Goal: Task Accomplishment & Management: Complete application form

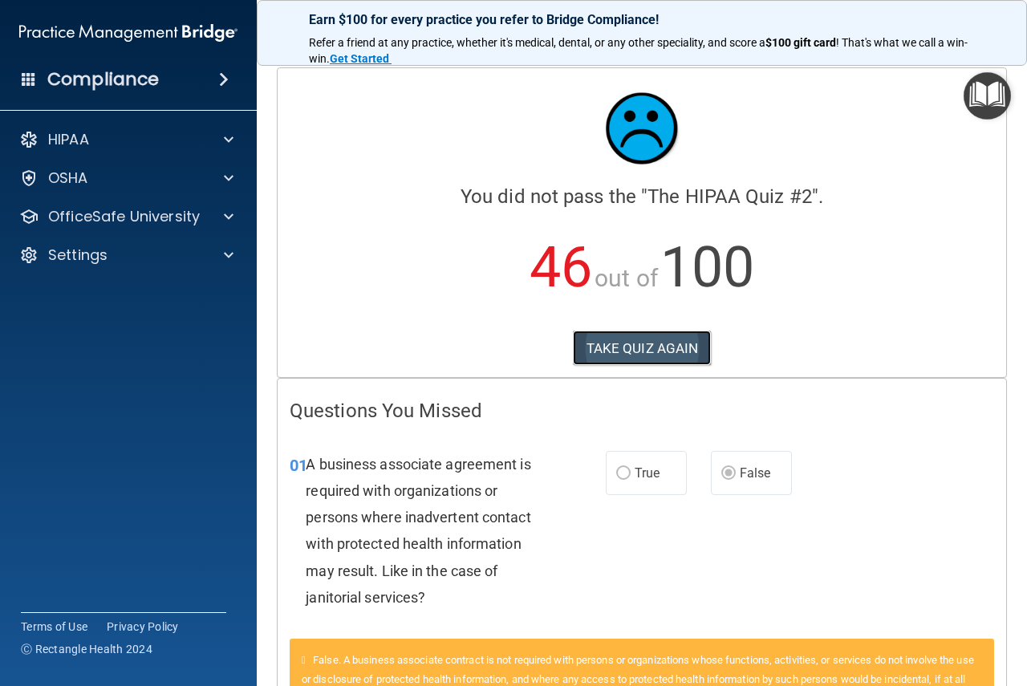
click at [652, 351] on button "TAKE QUIZ AGAIN" at bounding box center [642, 348] width 139 height 35
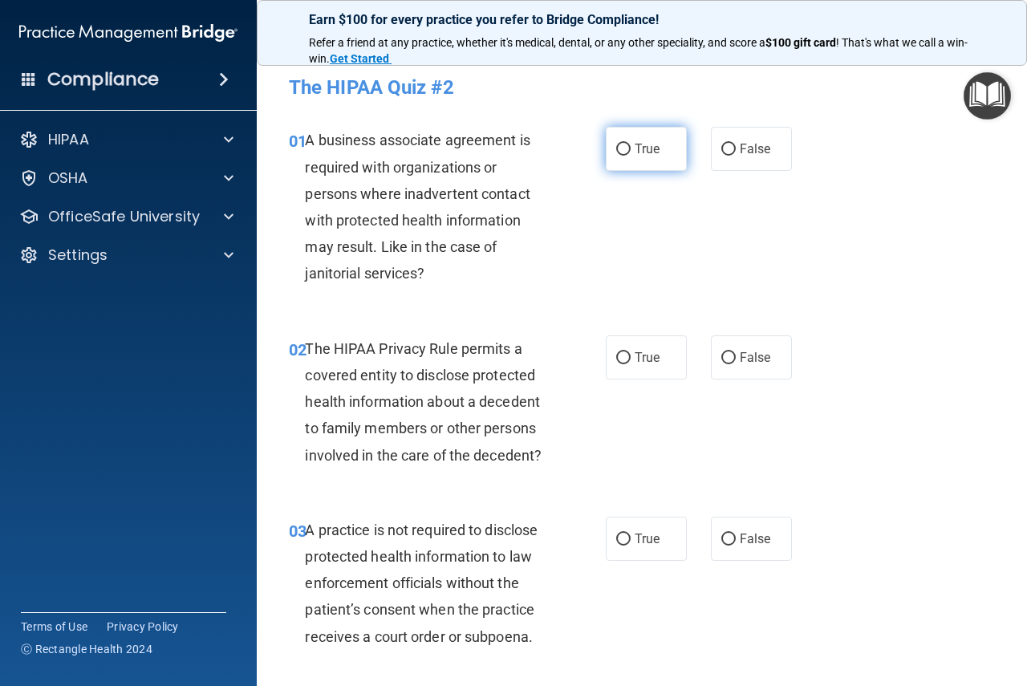
click at [616, 154] on input "True" at bounding box center [623, 150] width 14 height 12
radio input "true"
click at [740, 151] on span "False" at bounding box center [755, 148] width 31 height 15
click at [734, 151] on input "False" at bounding box center [728, 150] width 14 height 12
radio input "true"
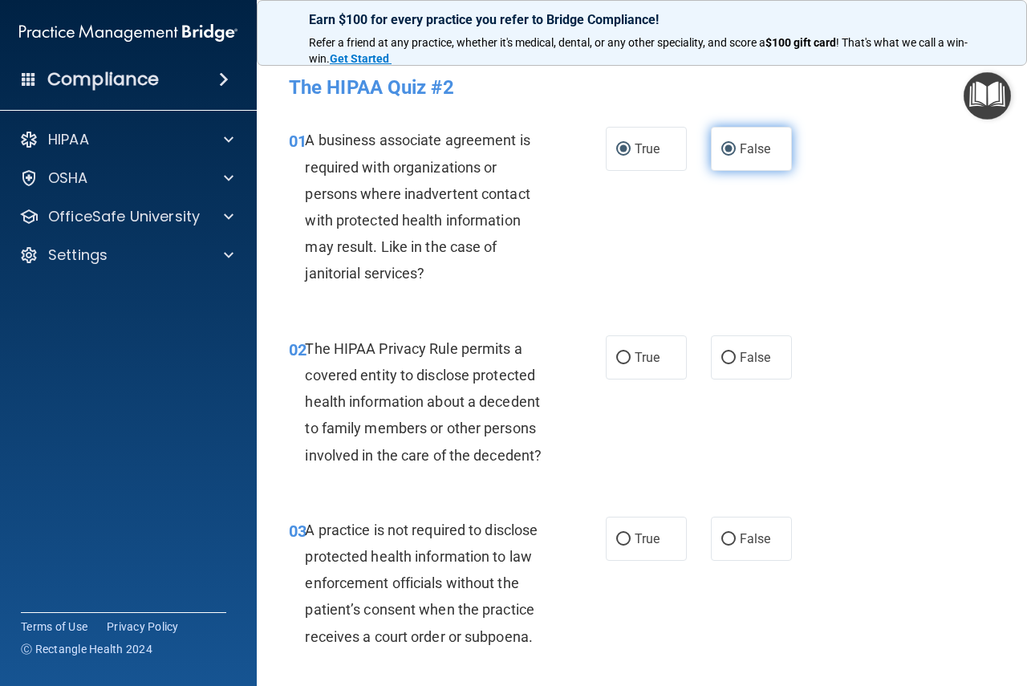
radio input "false"
click at [627, 358] on label "True" at bounding box center [646, 357] width 81 height 44
click at [627, 358] on input "True" at bounding box center [623, 358] width 14 height 12
radio input "true"
click at [740, 534] on span "False" at bounding box center [755, 538] width 31 height 15
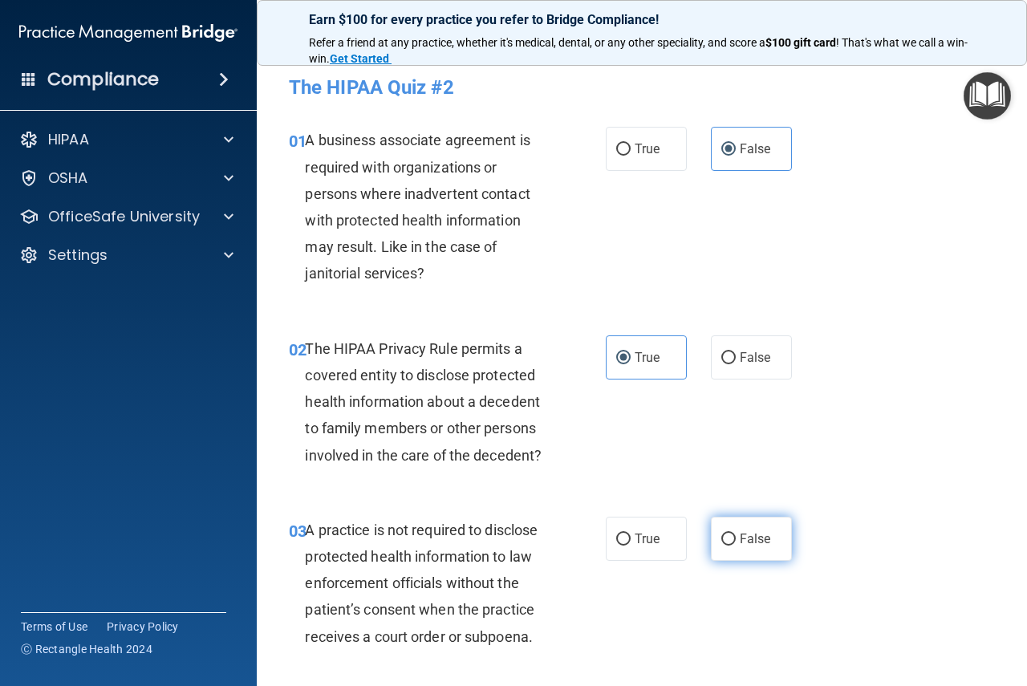
click at [736, 534] on input "False" at bounding box center [728, 540] width 14 height 12
radio input "true"
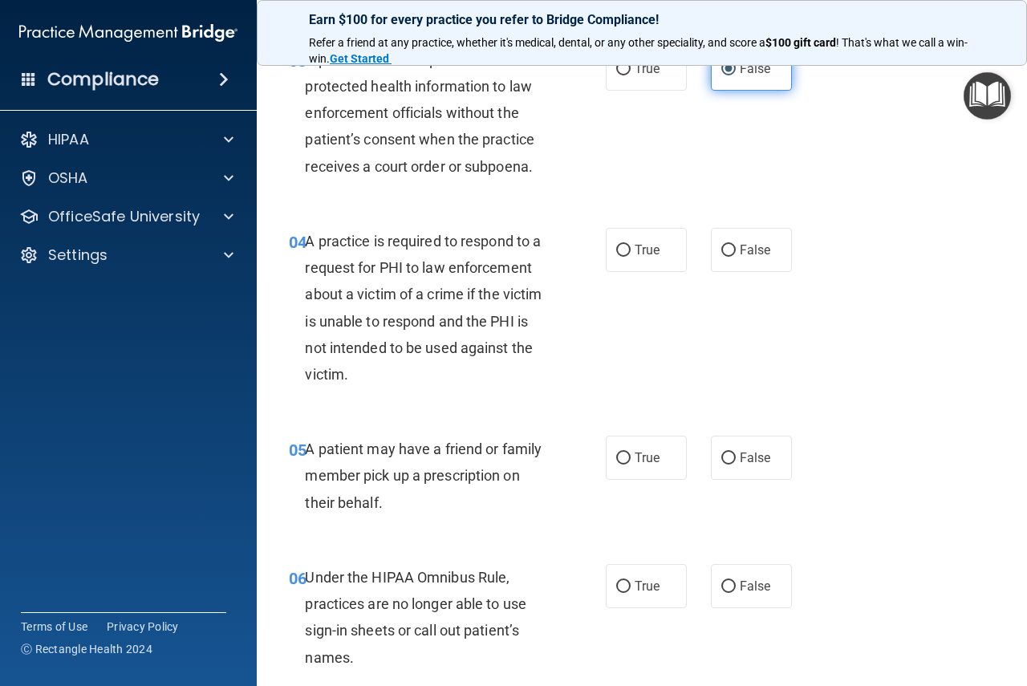
scroll to position [481, 0]
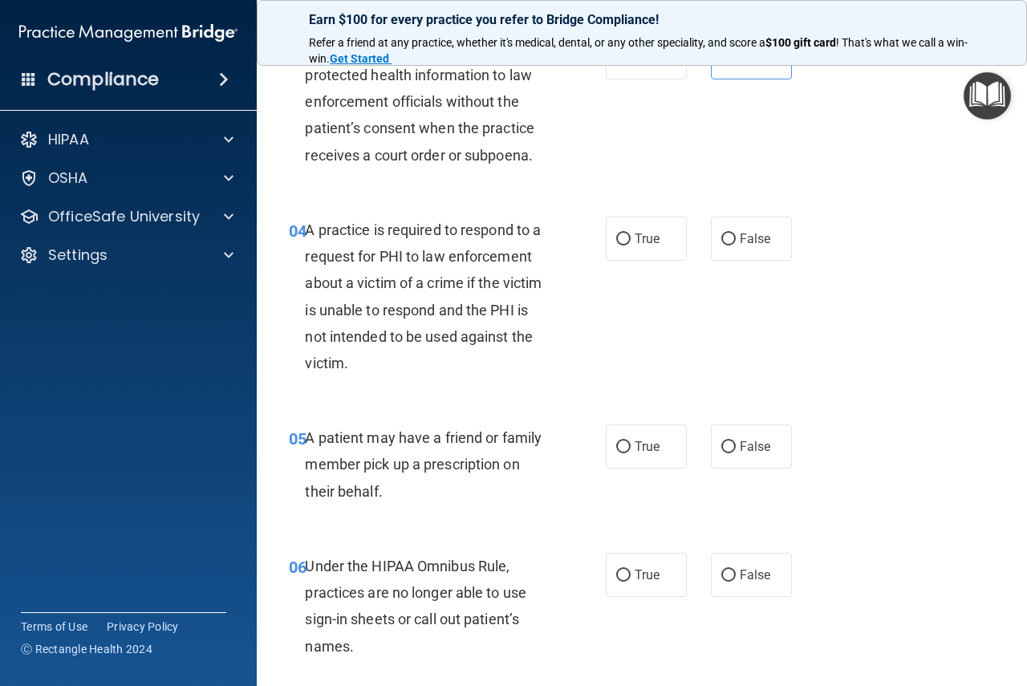
drag, startPoint x: 619, startPoint y: 236, endPoint x: 622, endPoint y: 392, distance: 155.7
click at [619, 237] on input "True" at bounding box center [623, 239] width 14 height 12
radio input "true"
click at [616, 448] on input "True" at bounding box center [623, 447] width 14 height 12
radio input "true"
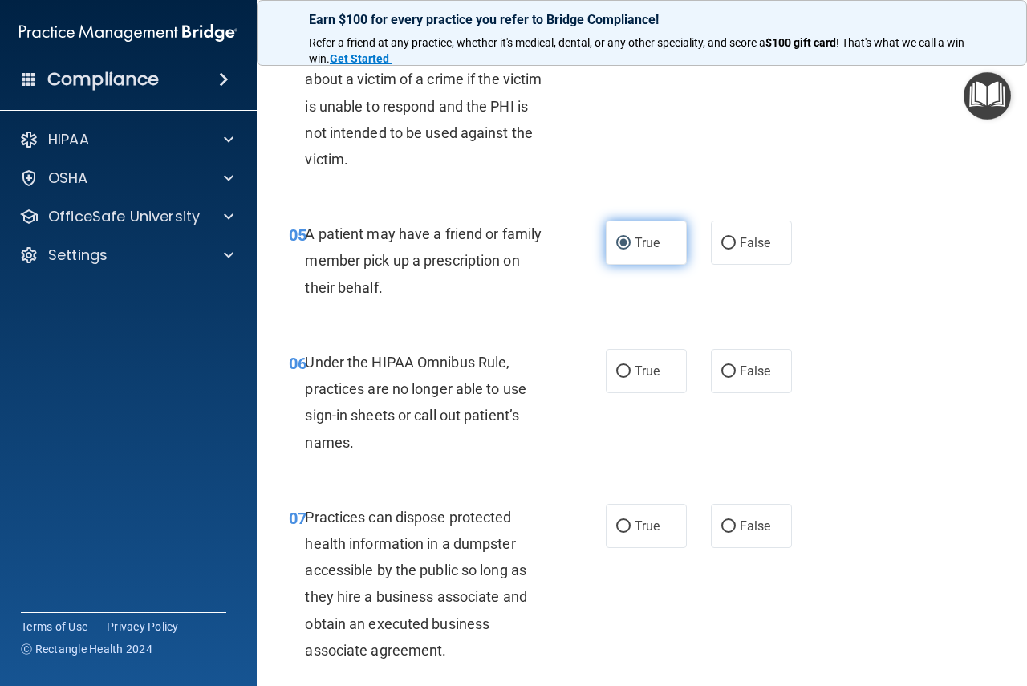
scroll to position [722, 0]
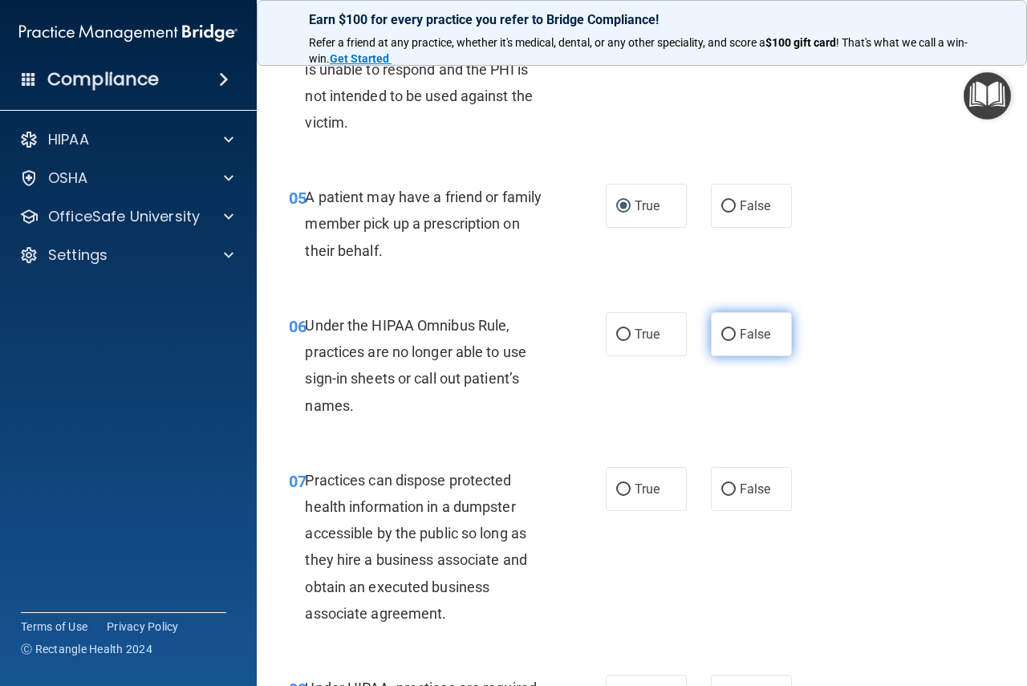
click at [724, 333] on input "False" at bounding box center [728, 335] width 14 height 12
radio input "true"
click at [725, 492] on input "False" at bounding box center [728, 490] width 14 height 12
radio input "true"
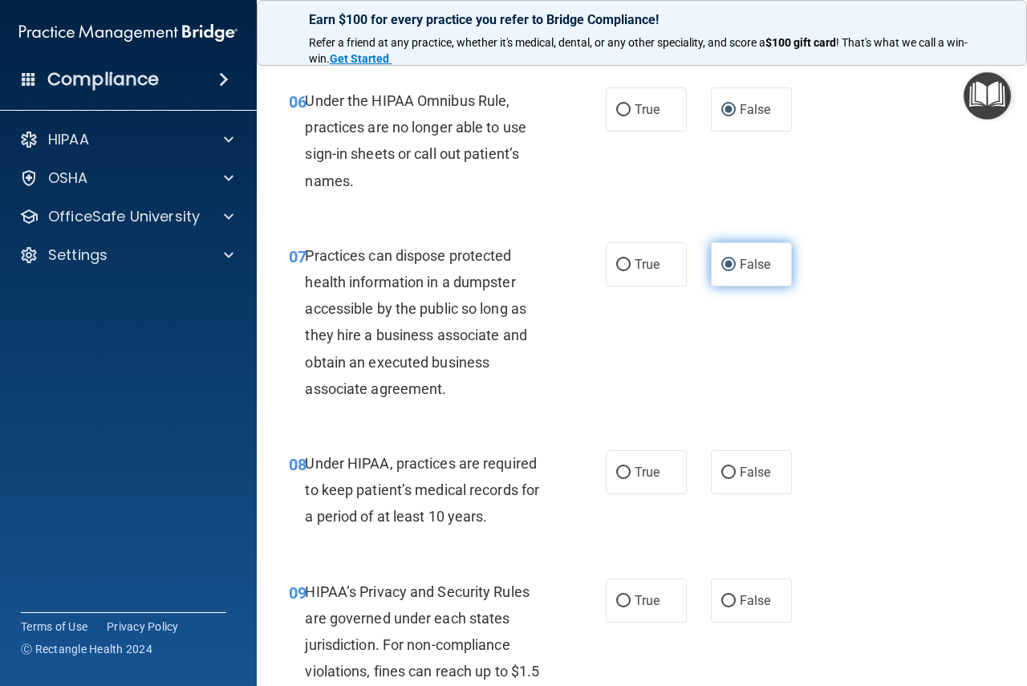
scroll to position [1123, 0]
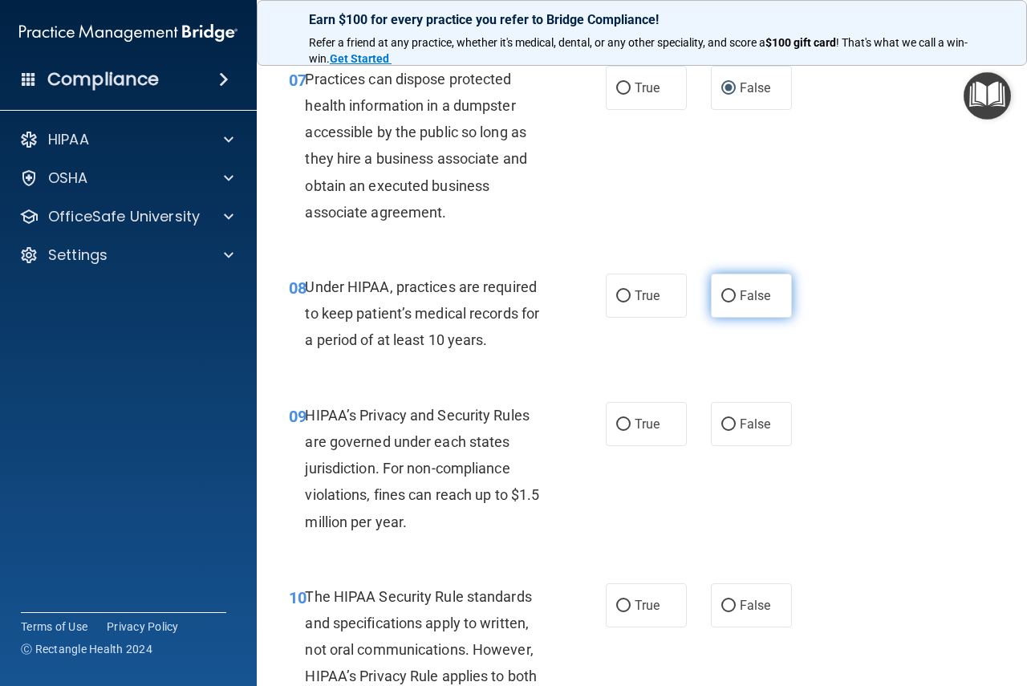
click at [725, 298] on input "False" at bounding box center [728, 296] width 14 height 12
radio input "true"
click at [731, 425] on label "False" at bounding box center [751, 424] width 81 height 44
click at [731, 425] on input "False" at bounding box center [728, 425] width 14 height 12
radio input "true"
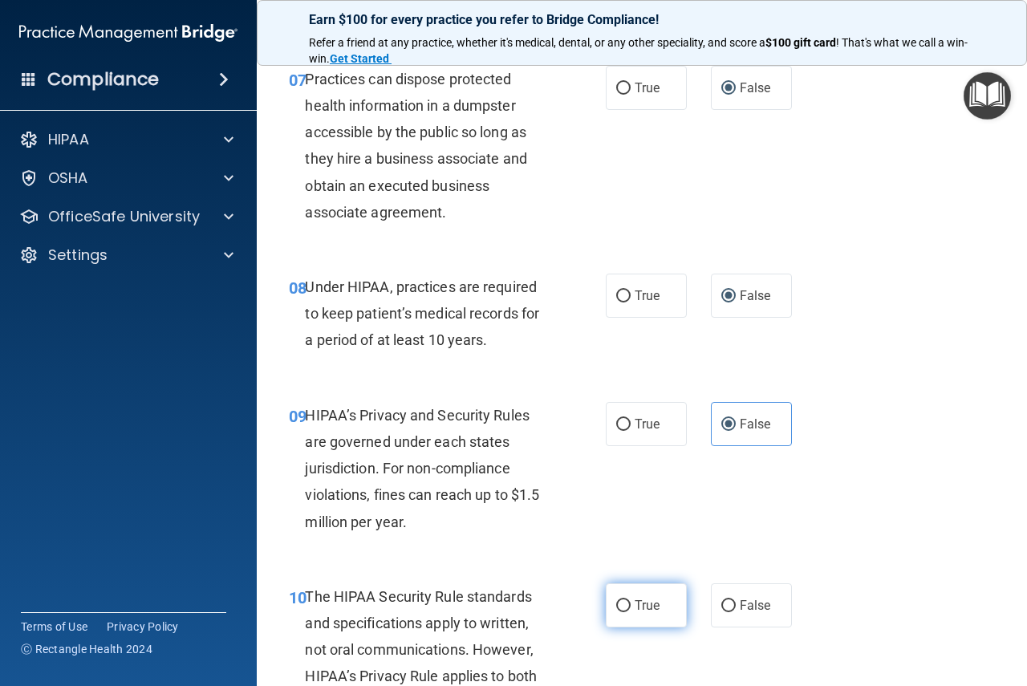
click at [616, 610] on input "True" at bounding box center [623, 606] width 14 height 12
radio input "true"
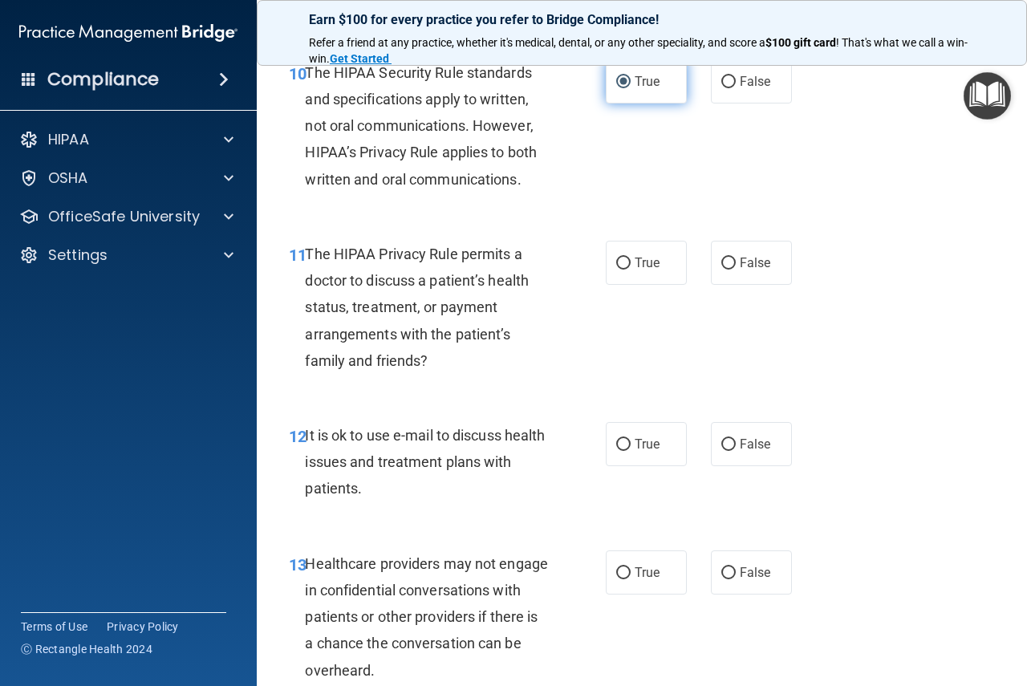
scroll to position [1685, 0]
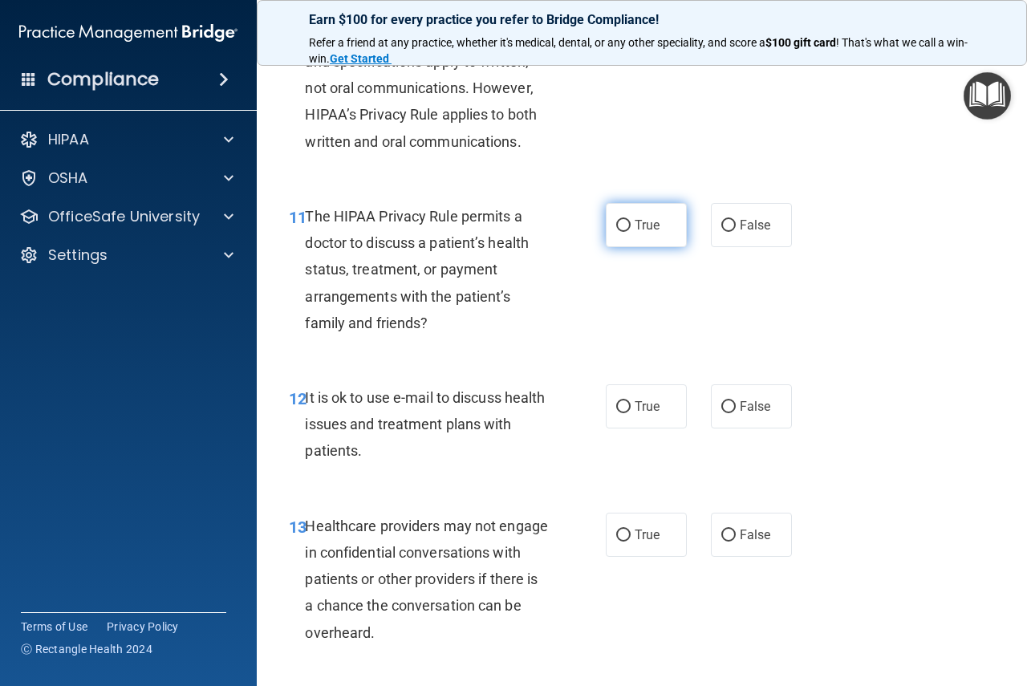
click at [616, 227] on input "True" at bounding box center [623, 226] width 14 height 12
radio input "true"
drag, startPoint x: 614, startPoint y: 408, endPoint x: 631, endPoint y: 423, distance: 22.7
click at [616, 408] on input "True" at bounding box center [623, 407] width 14 height 12
radio input "true"
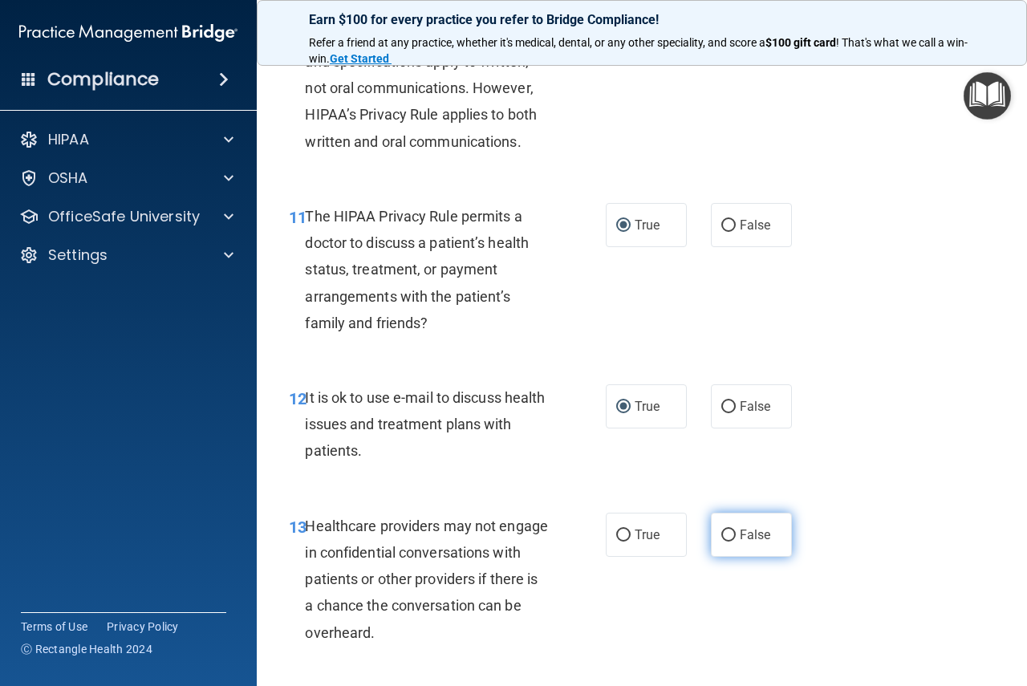
click at [721, 537] on input "False" at bounding box center [728, 536] width 14 height 12
radio input "true"
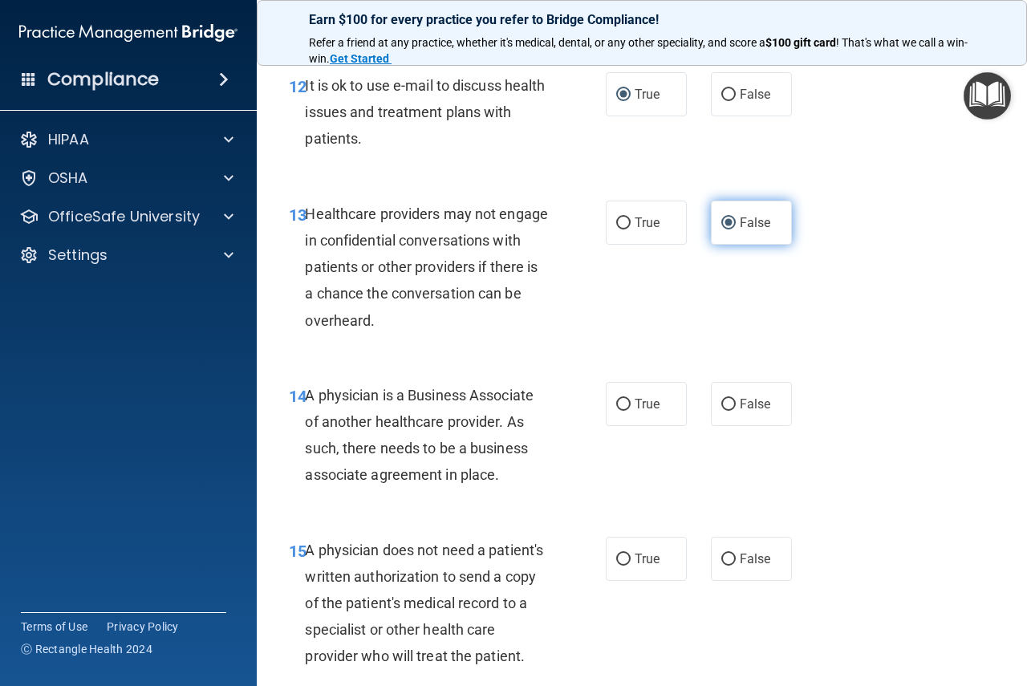
scroll to position [2006, 0]
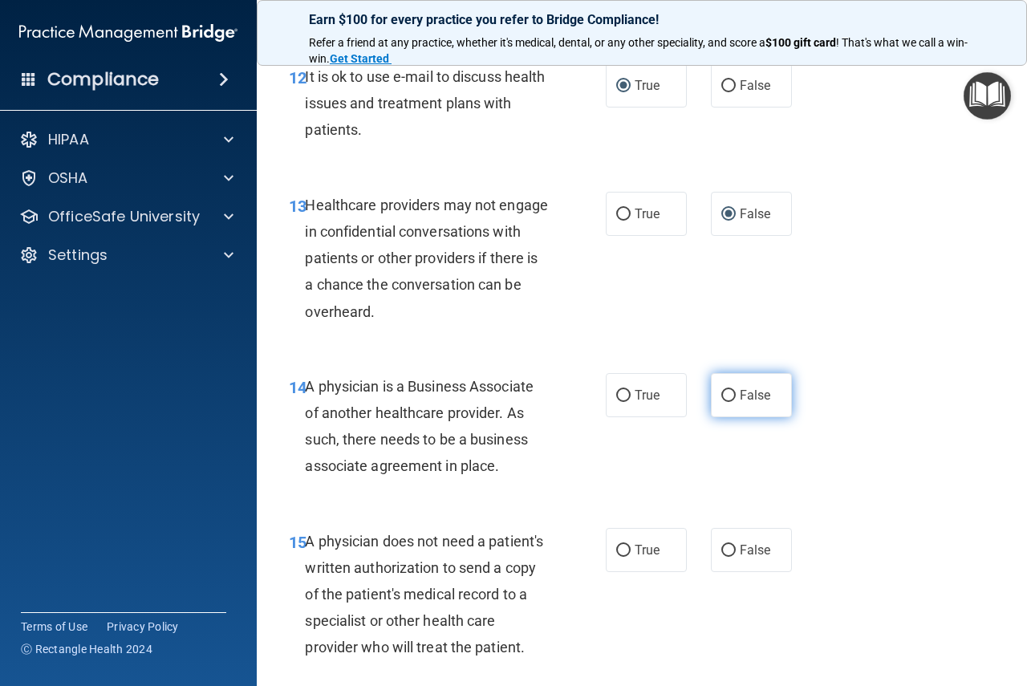
click at [721, 398] on input "False" at bounding box center [728, 396] width 14 height 12
radio input "true"
click at [613, 558] on label "True" at bounding box center [646, 550] width 81 height 44
click at [616, 557] on input "True" at bounding box center [623, 551] width 14 height 12
radio input "true"
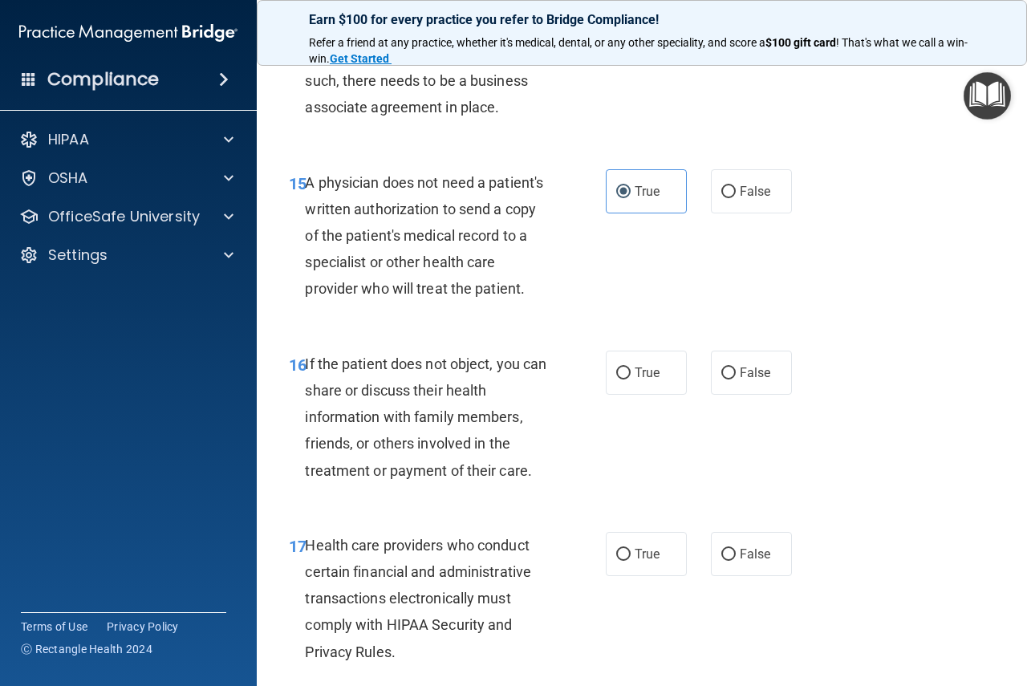
scroll to position [2407, 0]
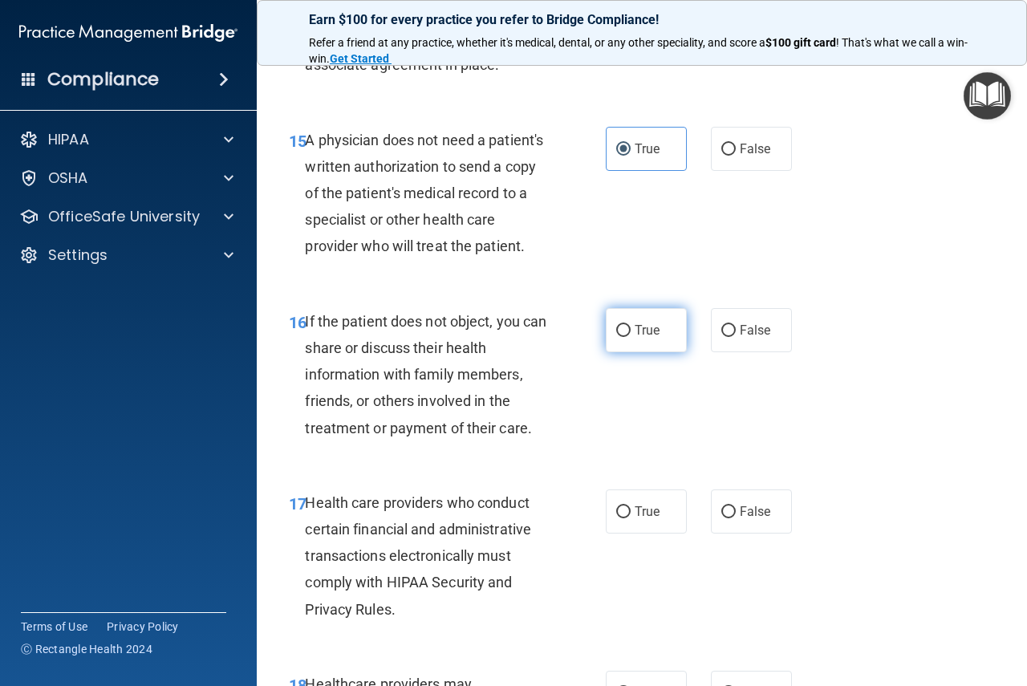
click at [616, 337] on input "True" at bounding box center [623, 331] width 14 height 12
radio input "true"
click at [625, 534] on label "True" at bounding box center [646, 511] width 81 height 44
click at [625, 518] on input "True" at bounding box center [623, 512] width 14 height 12
radio input "true"
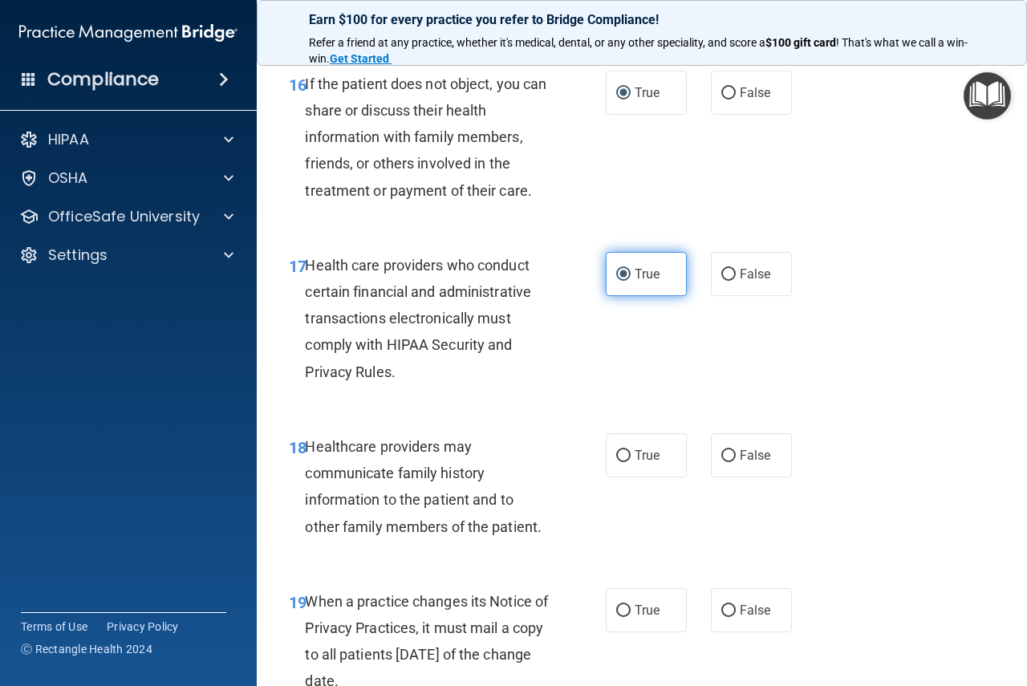
scroll to position [2728, 0]
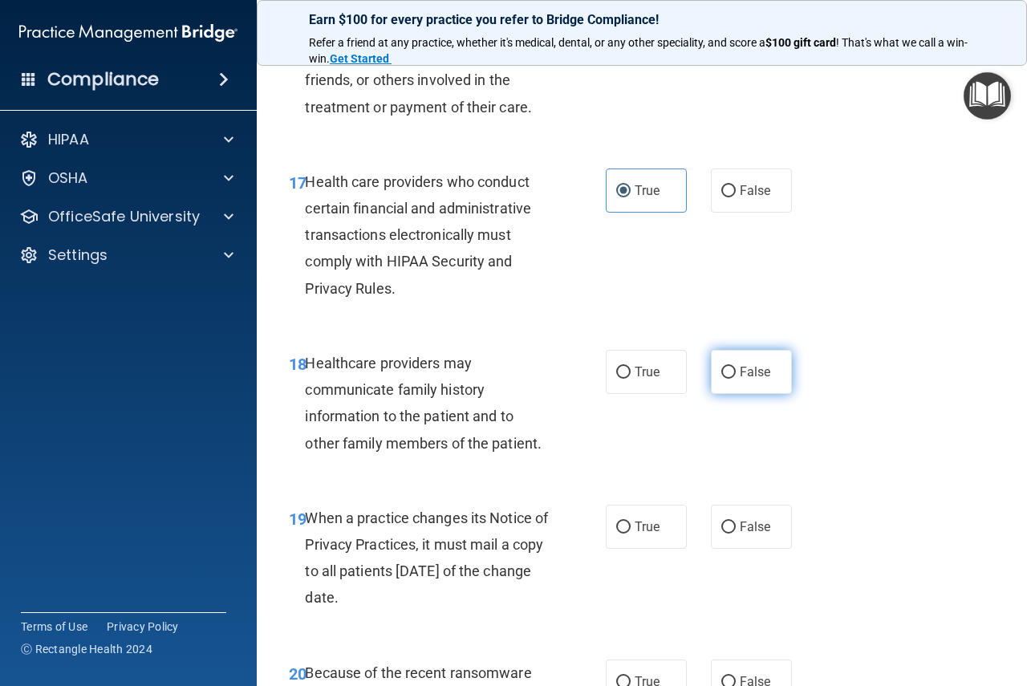
click at [739, 390] on label "False" at bounding box center [751, 372] width 81 height 44
click at [736, 379] on input "False" at bounding box center [728, 373] width 14 height 12
radio input "true"
click at [730, 549] on label "False" at bounding box center [751, 527] width 81 height 44
click at [730, 534] on input "False" at bounding box center [728, 528] width 14 height 12
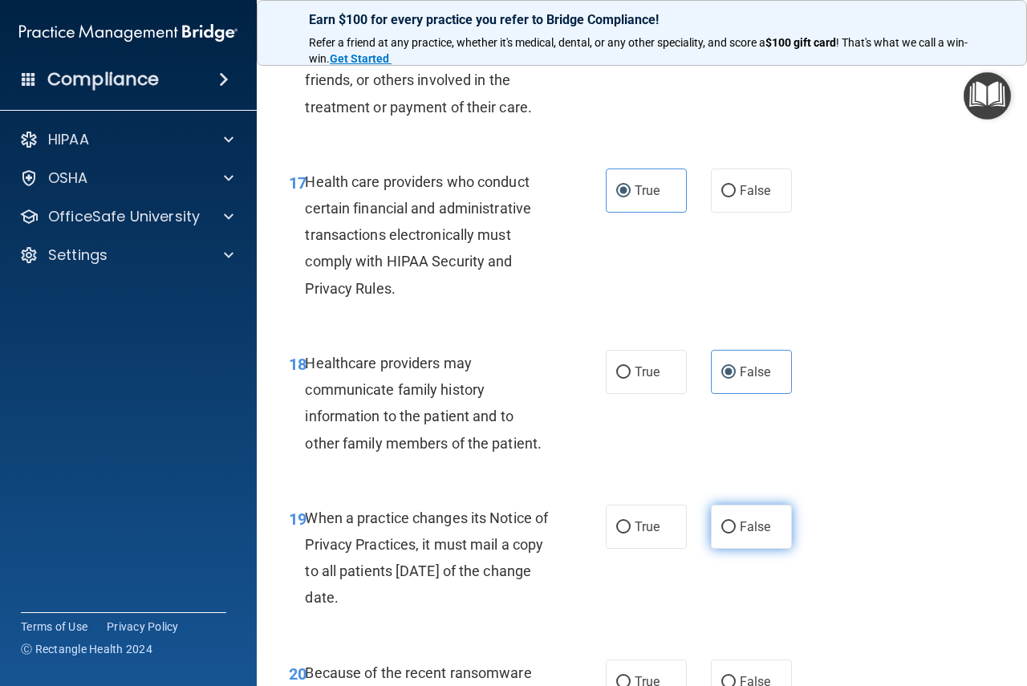
radio input "true"
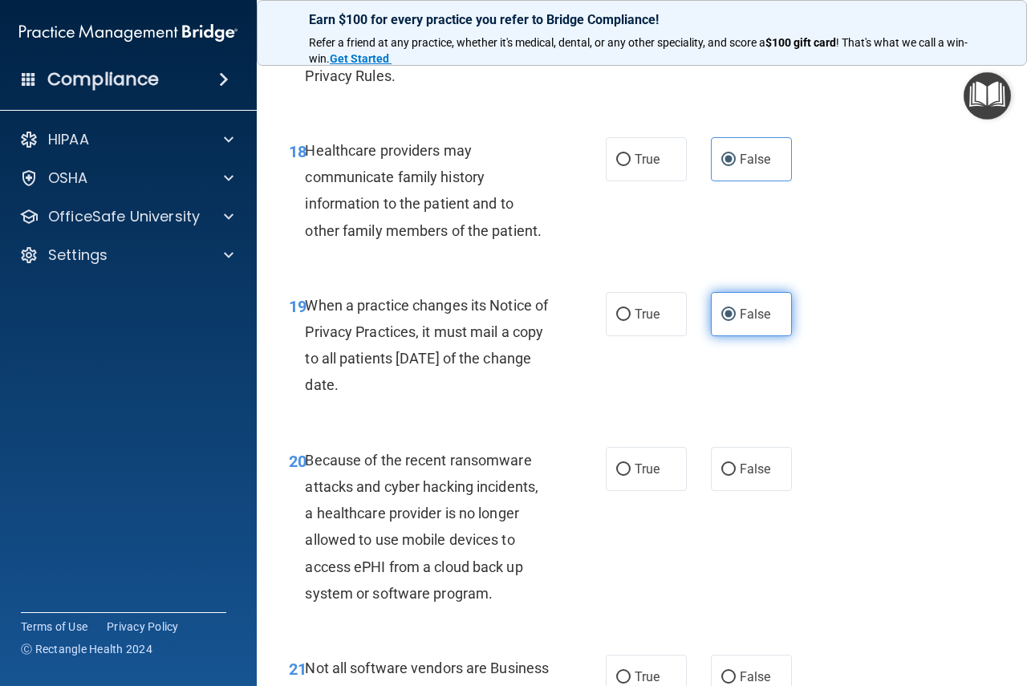
scroll to position [3049, 0]
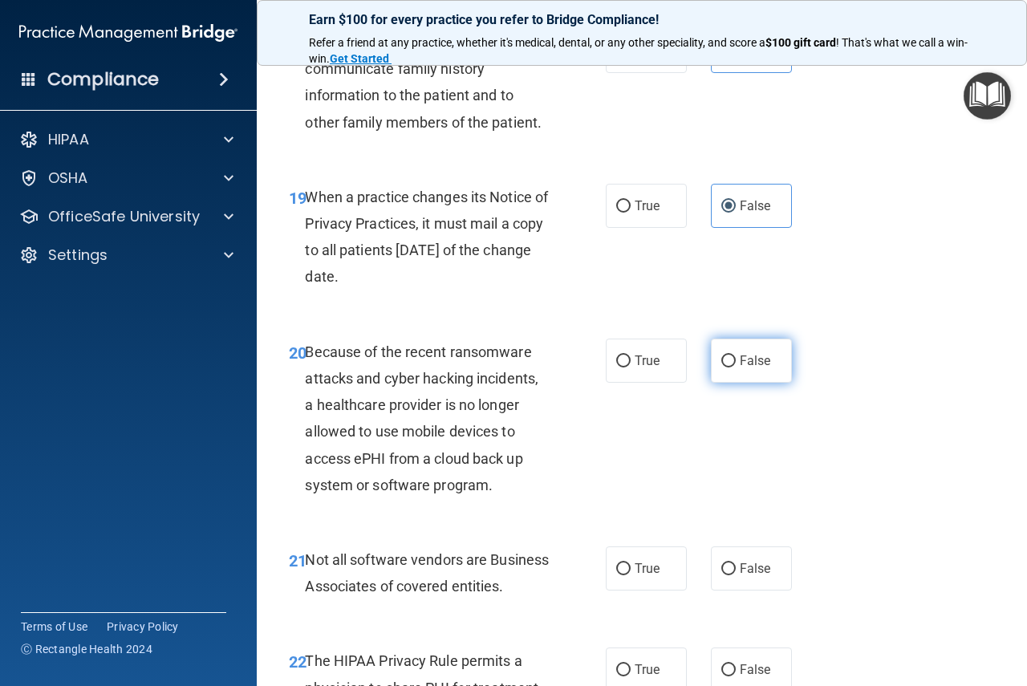
click at [721, 367] on input "False" at bounding box center [728, 361] width 14 height 12
radio input "true"
click at [761, 576] on span "False" at bounding box center [755, 568] width 31 height 15
click at [736, 575] on input "False" at bounding box center [728, 569] width 14 height 12
radio input "true"
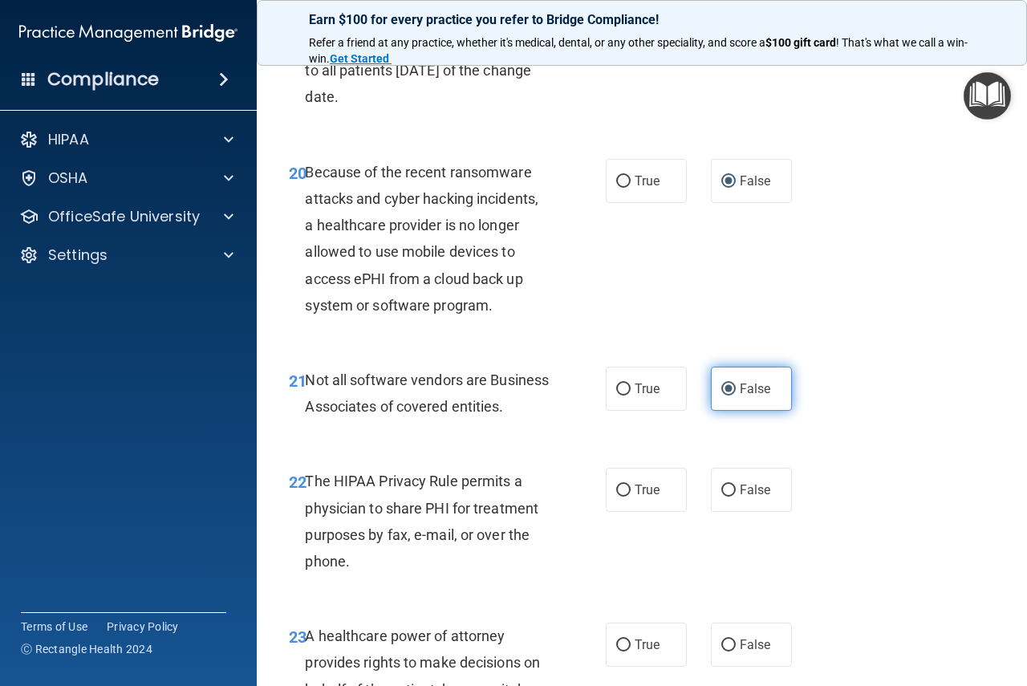
scroll to position [3370, 0]
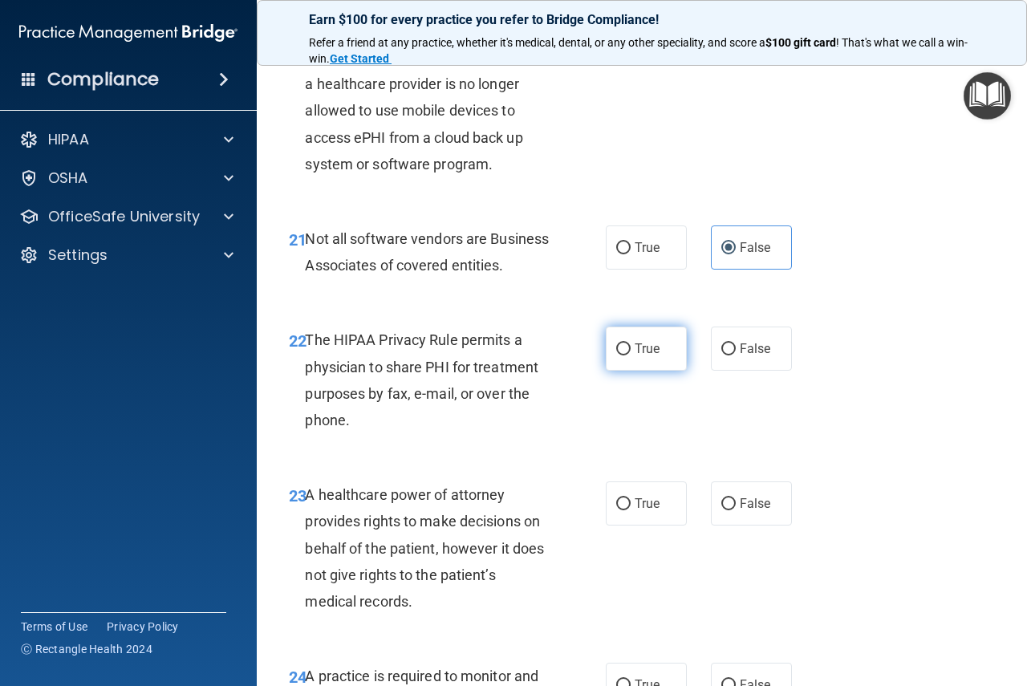
click at [627, 371] on label "True" at bounding box center [646, 349] width 81 height 44
click at [627, 355] on input "True" at bounding box center [623, 349] width 14 height 12
radio input "true"
click at [616, 254] on input "True" at bounding box center [623, 248] width 14 height 12
radio input "true"
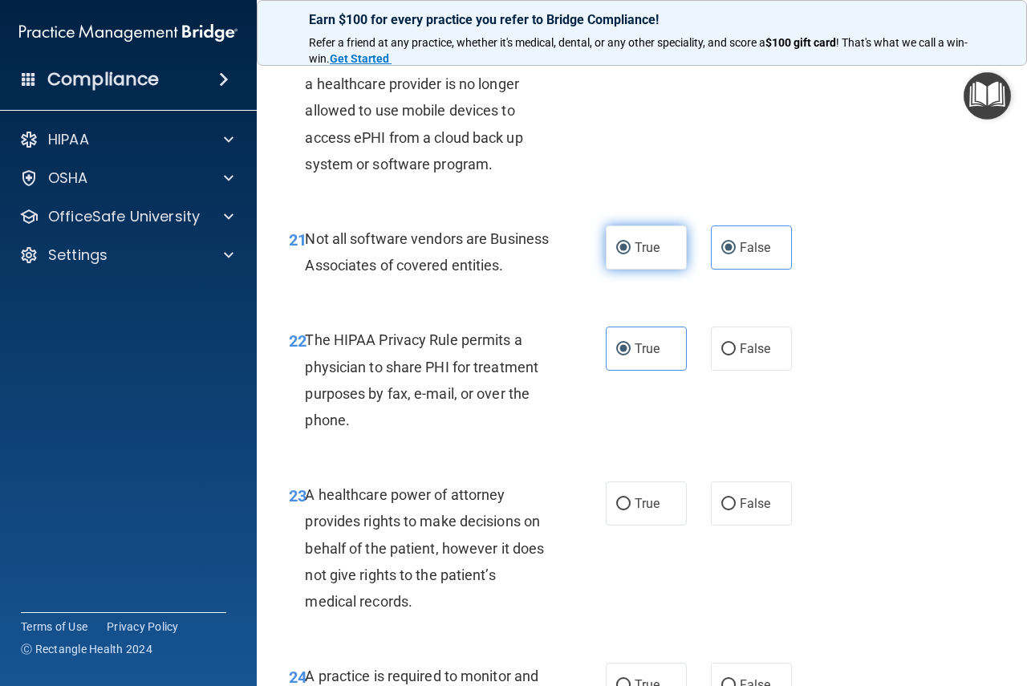
radio input "false"
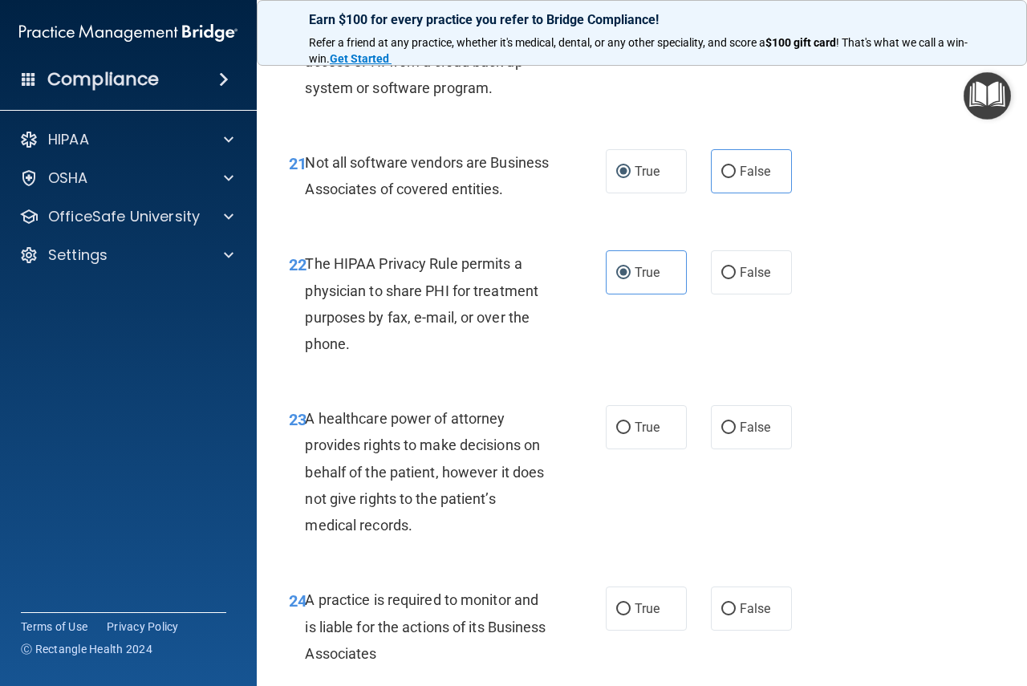
scroll to position [3530, 0]
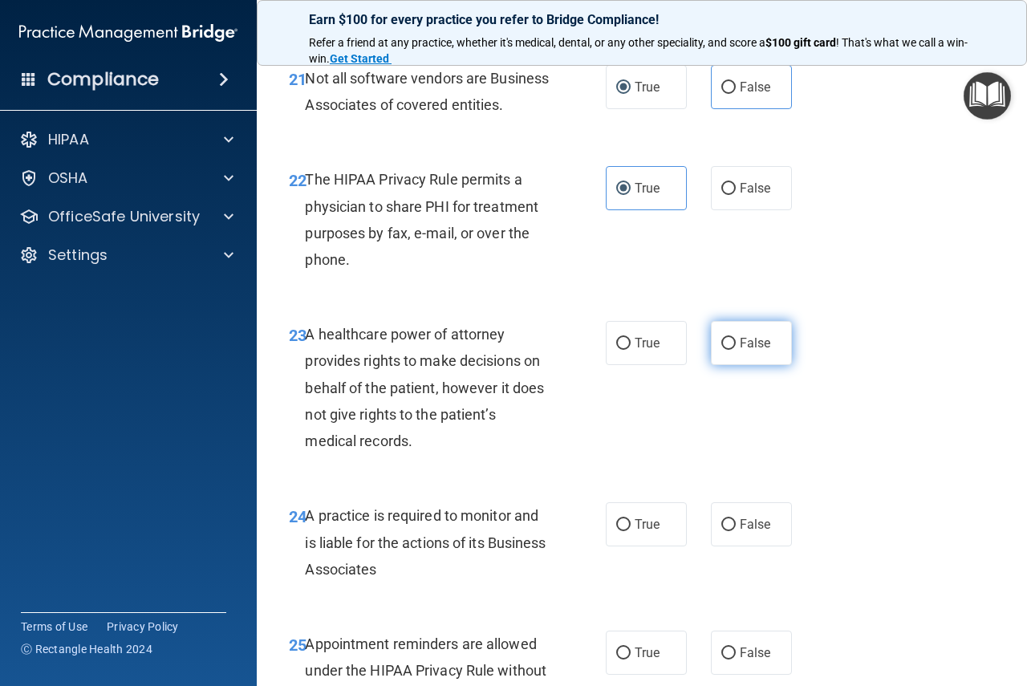
click at [721, 350] on input "False" at bounding box center [728, 344] width 14 height 12
radio input "true"
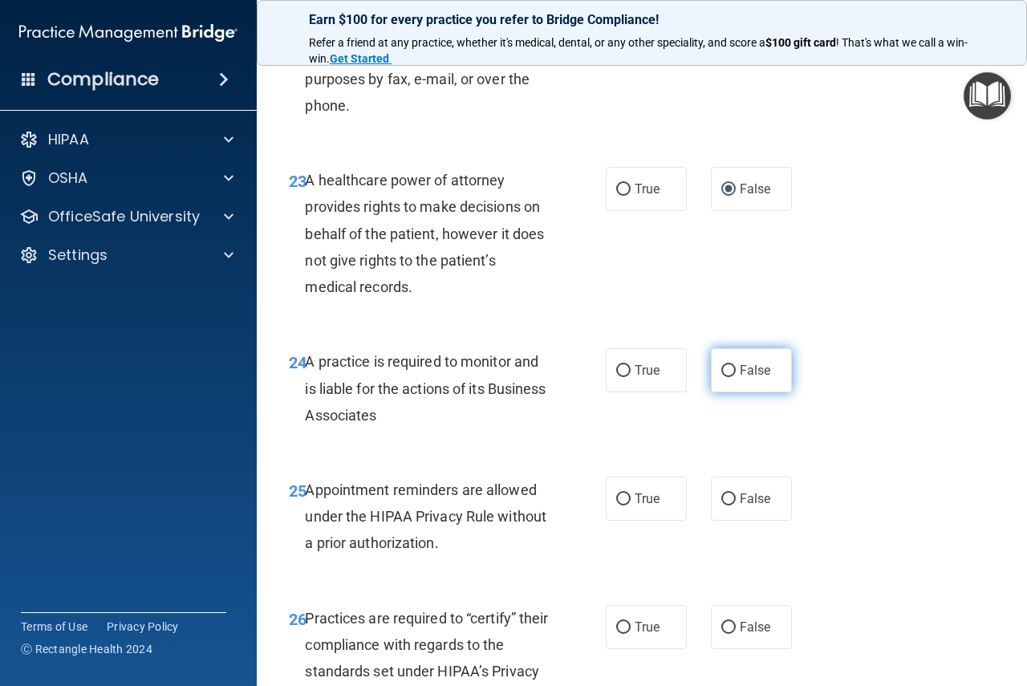
scroll to position [3691, 0]
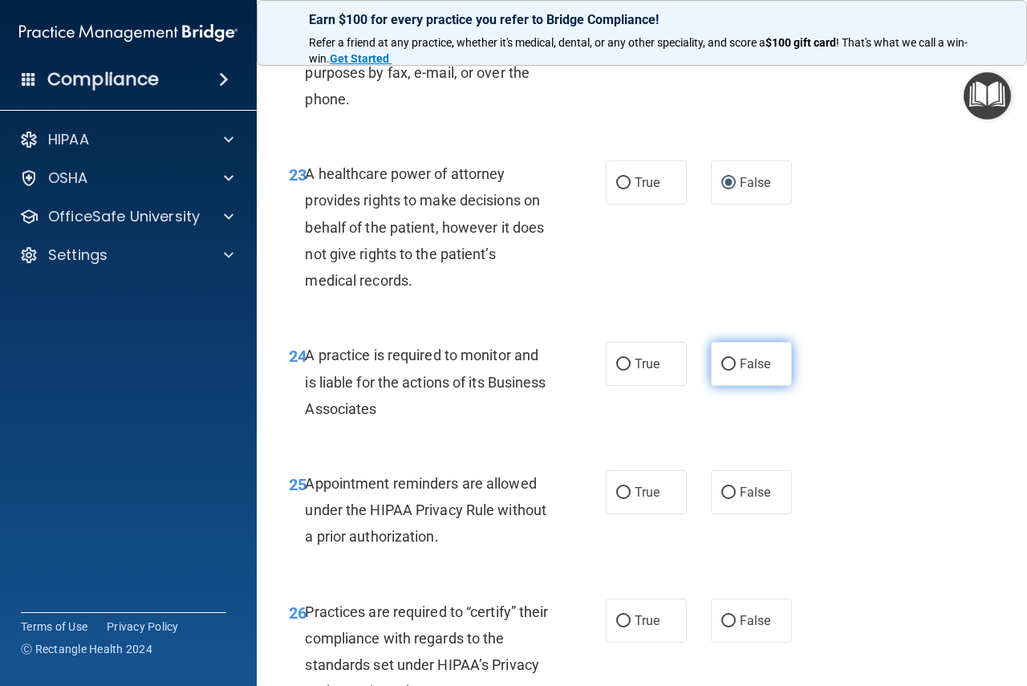
click at [726, 371] on input "False" at bounding box center [728, 365] width 14 height 12
radio input "true"
click at [616, 499] on input "True" at bounding box center [623, 493] width 14 height 12
radio input "true"
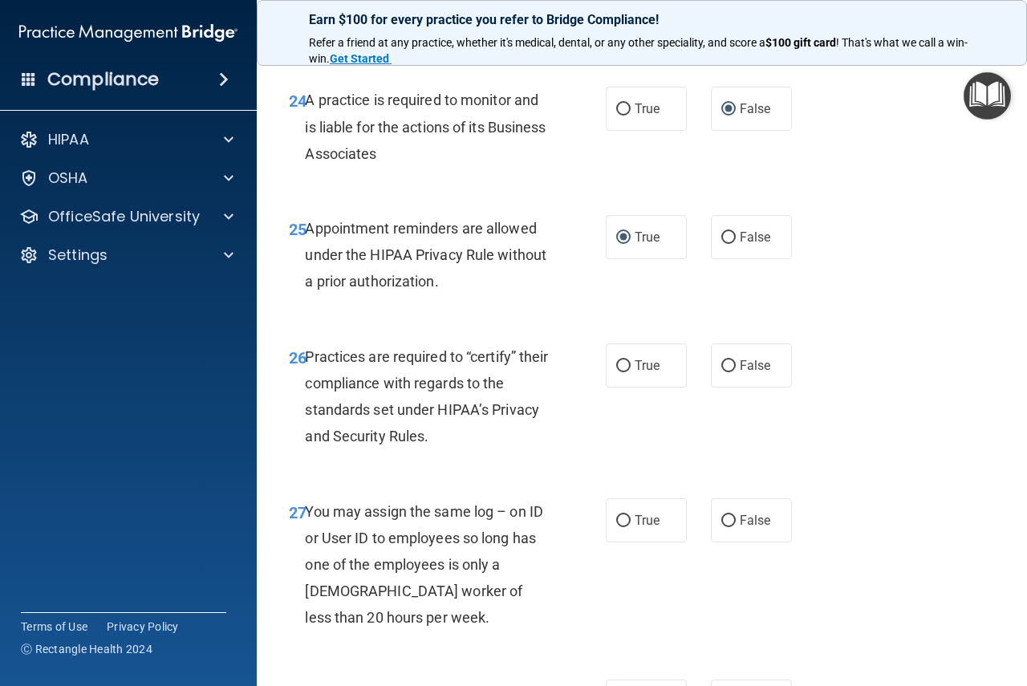
scroll to position [4092, 0]
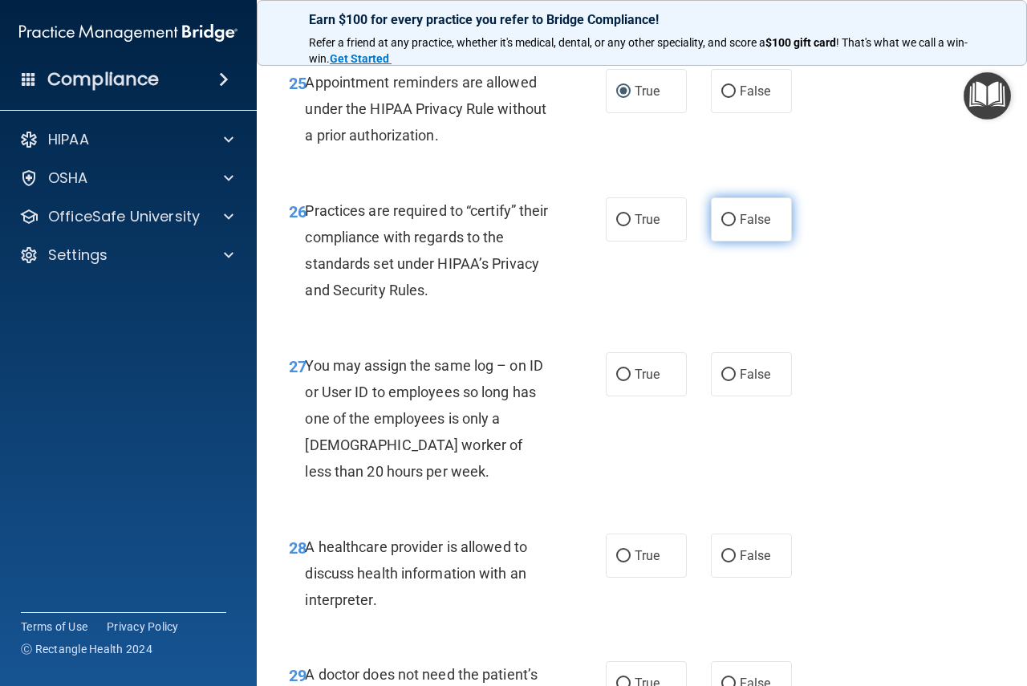
click at [725, 226] on input "False" at bounding box center [728, 220] width 14 height 12
radio input "true"
click at [728, 396] on label "False" at bounding box center [751, 374] width 81 height 44
click at [728, 381] on input "False" at bounding box center [728, 375] width 14 height 12
radio input "true"
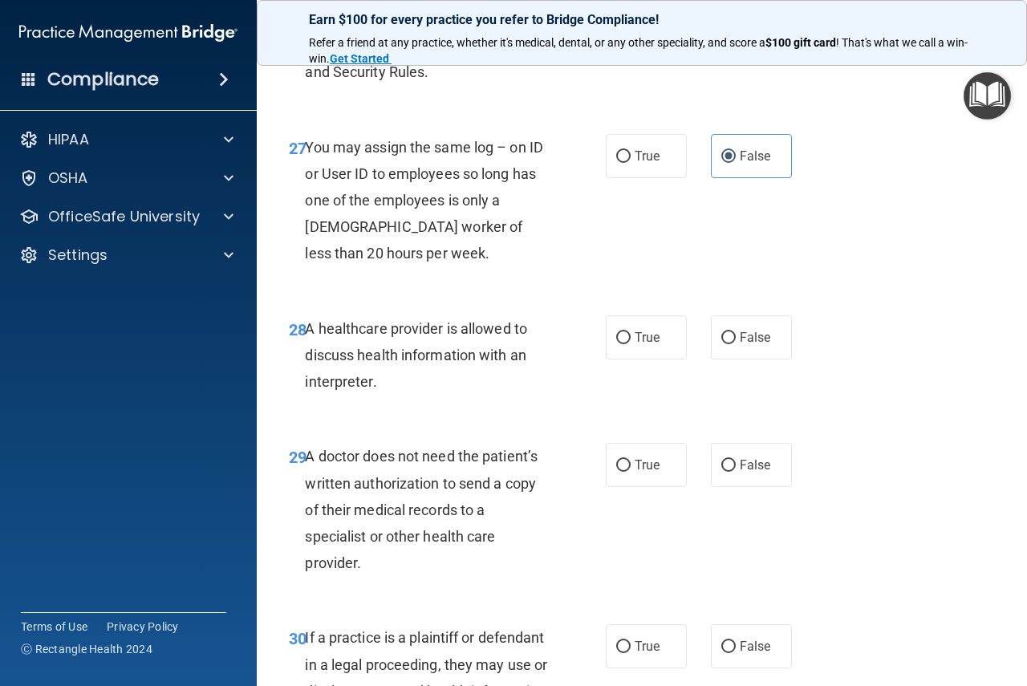
scroll to position [4333, 0]
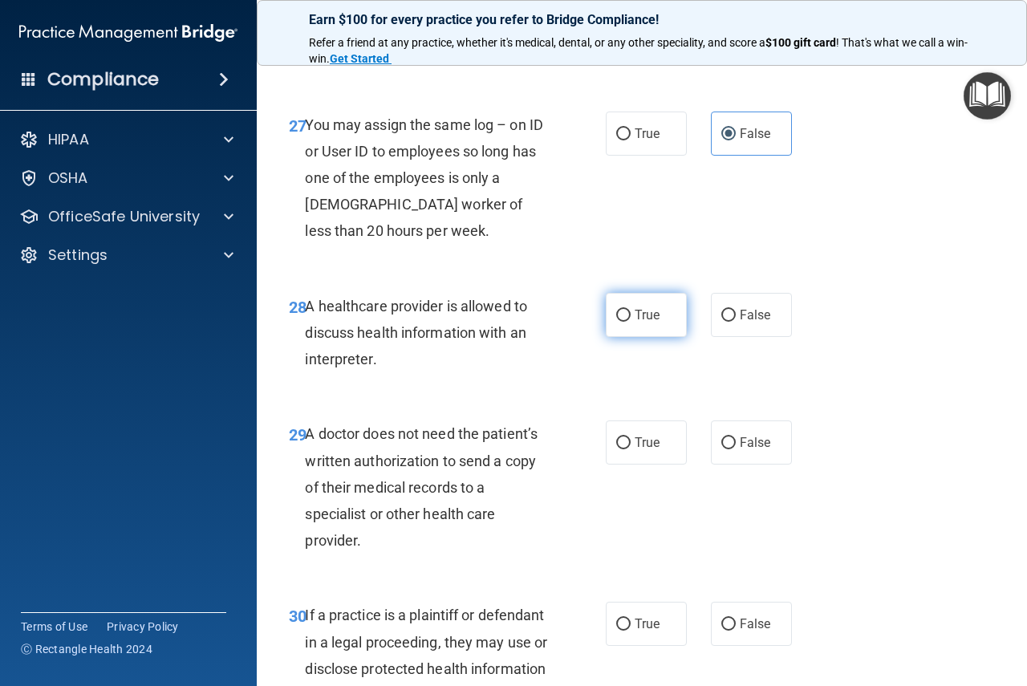
click at [617, 322] on input "True" at bounding box center [623, 316] width 14 height 12
radio input "true"
click at [635, 450] on span "True" at bounding box center [647, 442] width 25 height 15
click at [629, 449] on input "True" at bounding box center [623, 443] width 14 height 12
radio input "true"
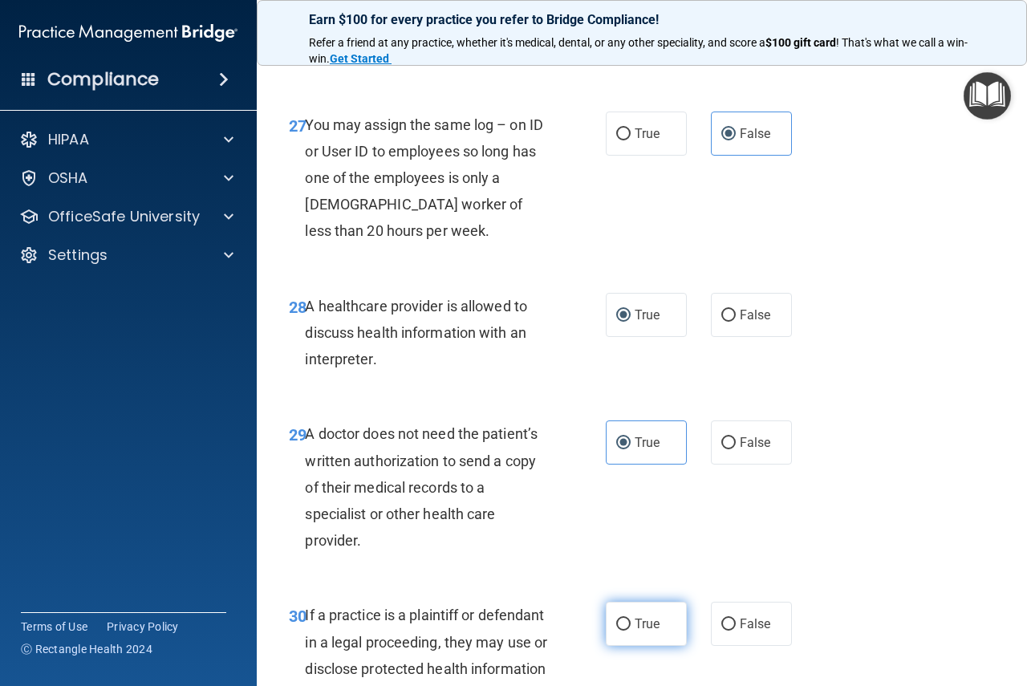
click at [620, 631] on input "True" at bounding box center [623, 625] width 14 height 12
radio input "true"
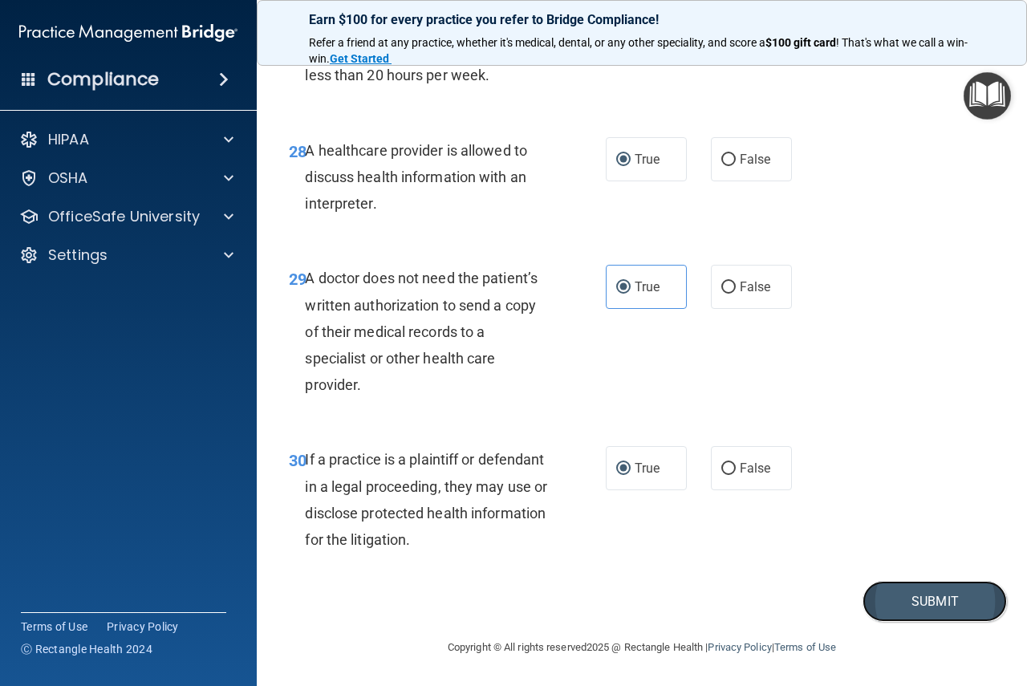
click at [920, 599] on button "Submit" at bounding box center [935, 601] width 144 height 41
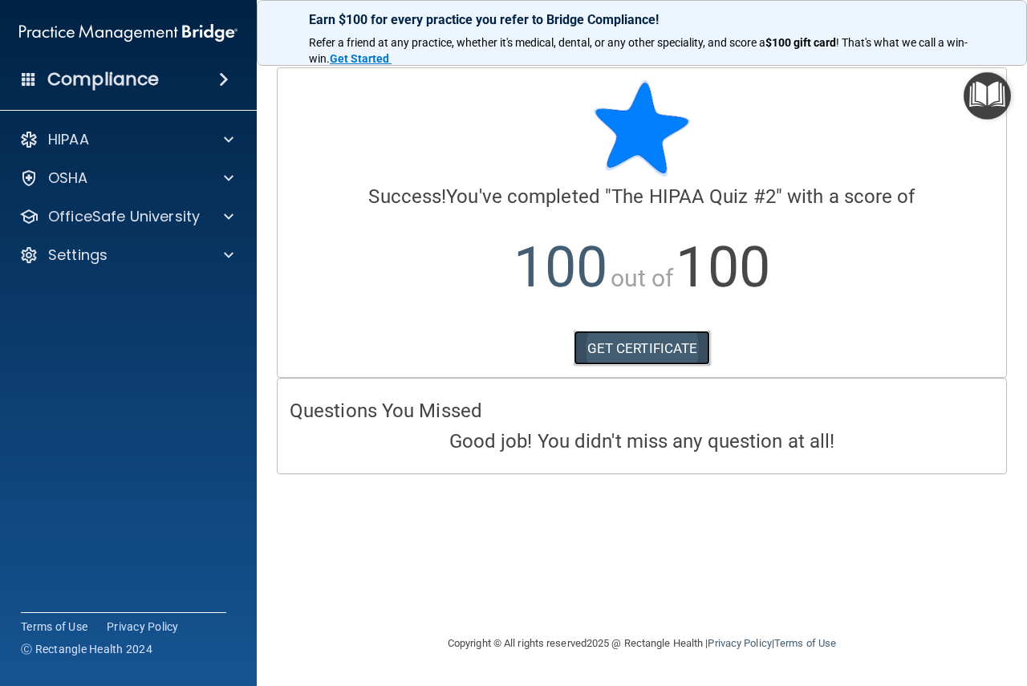
click at [628, 349] on link "GET CERTIFICATE" at bounding box center [642, 348] width 137 height 35
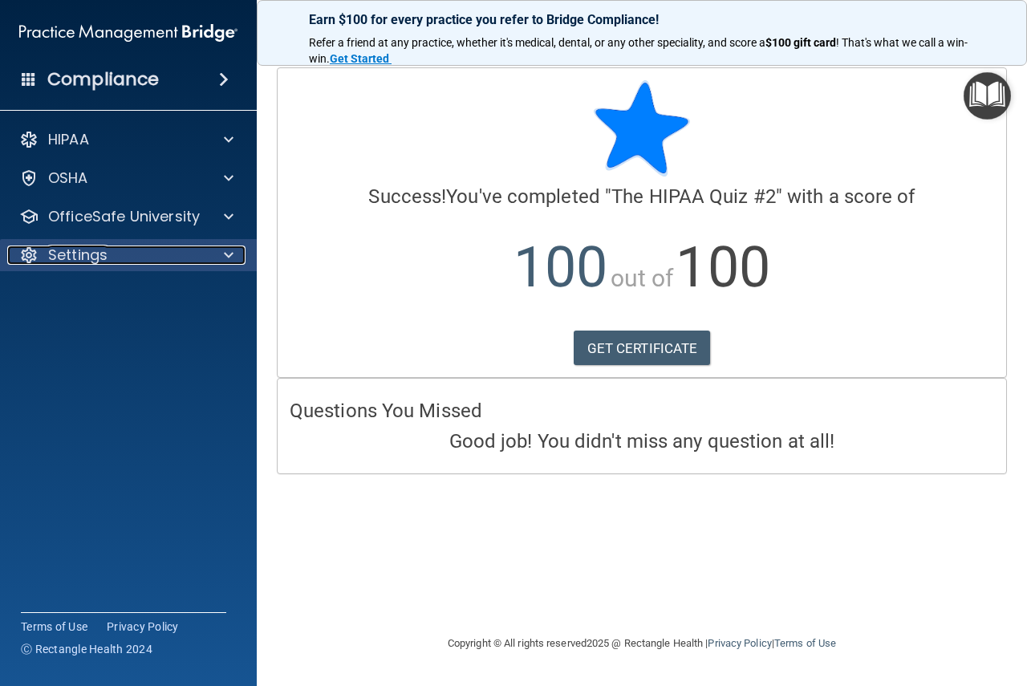
click at [229, 259] on span at bounding box center [229, 255] width 10 height 19
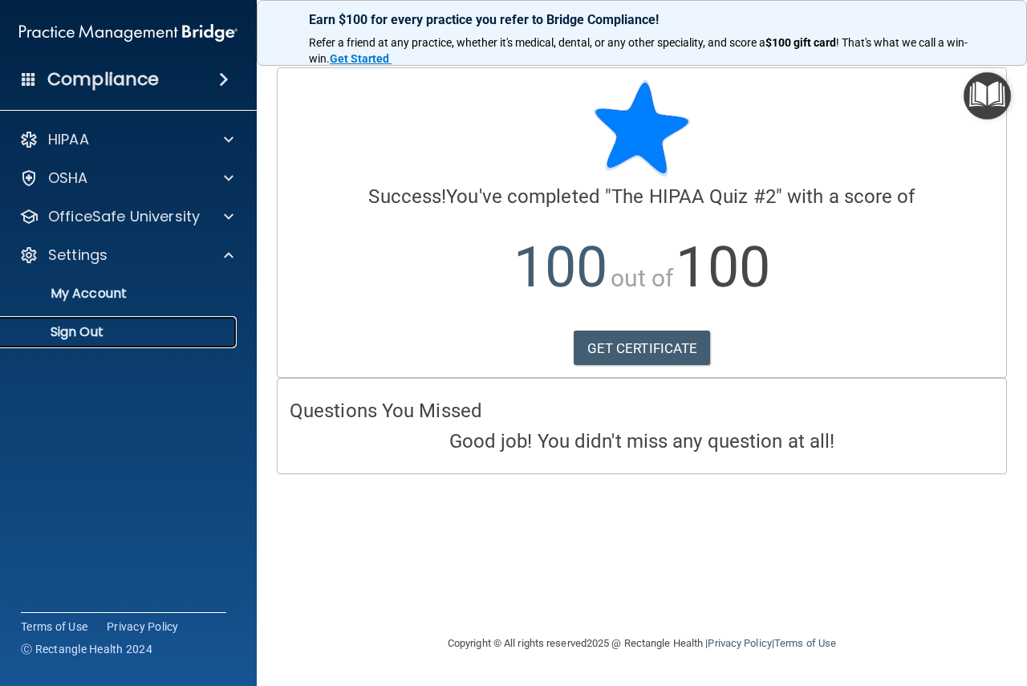
click at [83, 333] on p "Sign Out" at bounding box center [119, 332] width 219 height 16
